Goal: Task Accomplishment & Management: Use online tool/utility

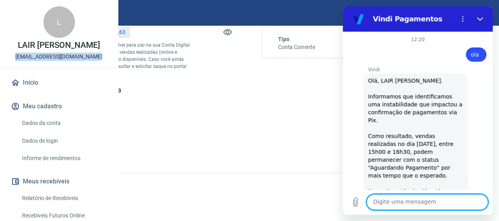
scroll to position [1470, 0]
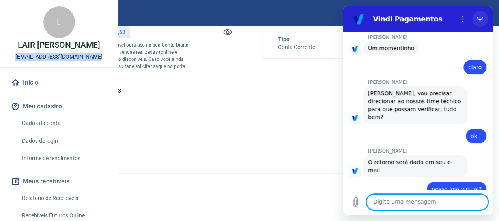
click at [484, 18] on button "Fechar" at bounding box center [481, 19] width 16 height 16
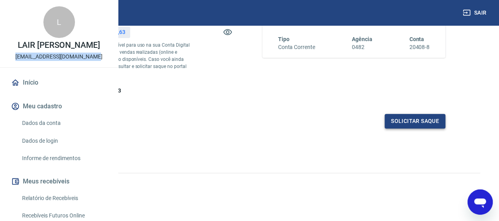
click at [414, 123] on button "Solicitar saque" at bounding box center [415, 121] width 61 height 15
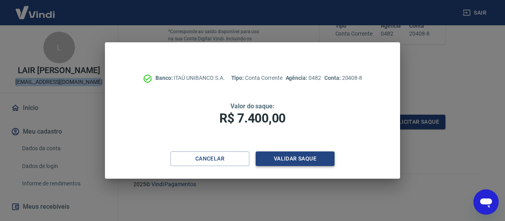
click at [281, 158] on button "Validar saque" at bounding box center [295, 158] width 79 height 15
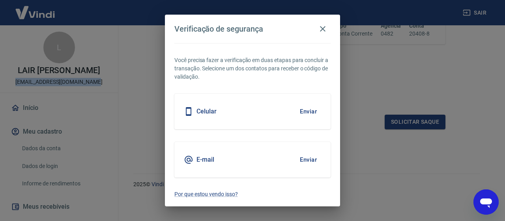
click at [309, 105] on button "Enviar" at bounding box center [309, 111] width 26 height 17
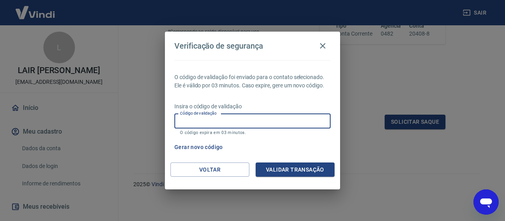
click at [234, 120] on input "Código de validação" at bounding box center [252, 121] width 156 height 15
click at [324, 47] on icon "button" at bounding box center [323, 46] width 6 height 6
